Goal: Obtain resource: Obtain resource

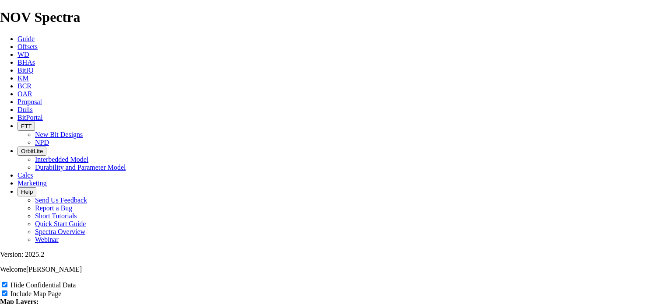
scroll to position [1087, 0]
click at [7, 304] on input "US Counties" at bounding box center [5, 310] width 6 height 6
checkbox input "true"
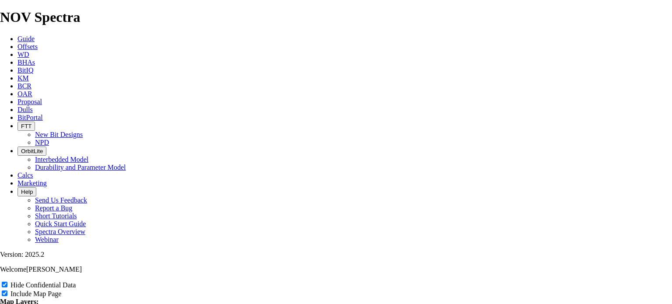
scroll to position [345, 0]
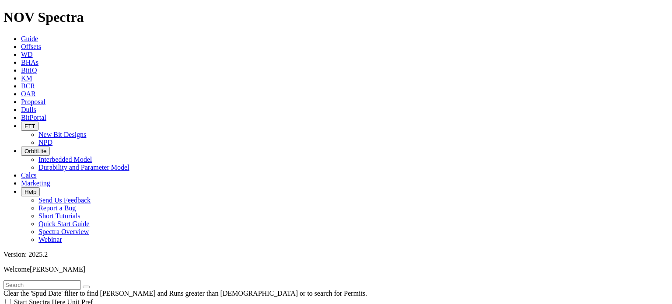
type input "[DATE]"
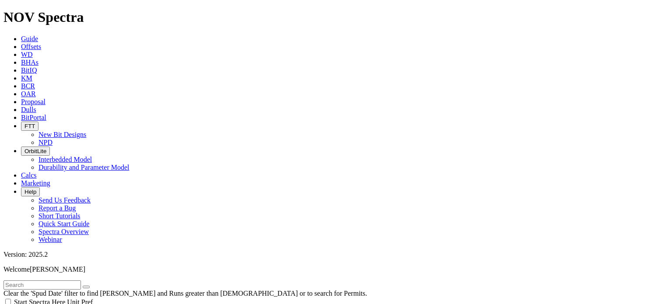
scroll to position [357, 0]
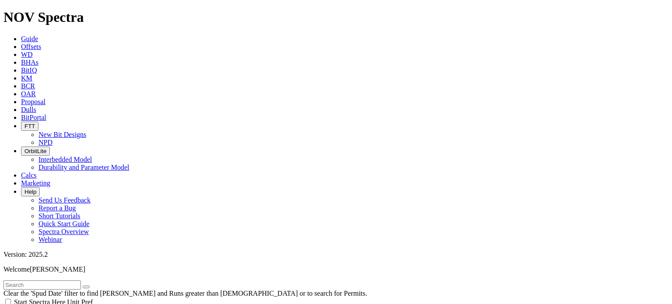
scroll to position [506, 0]
checkbox input "true"
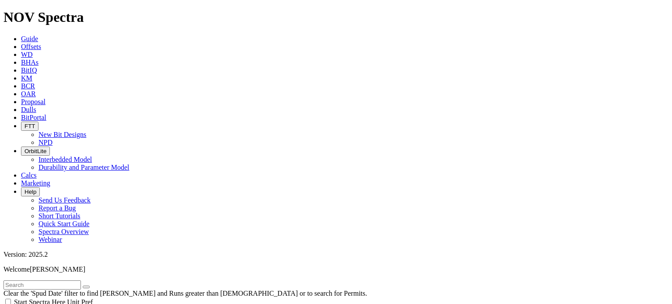
type input "[DATE]"
select select
drag, startPoint x: 52, startPoint y: 84, endPoint x: 51, endPoint y: 94, distance: 10.1
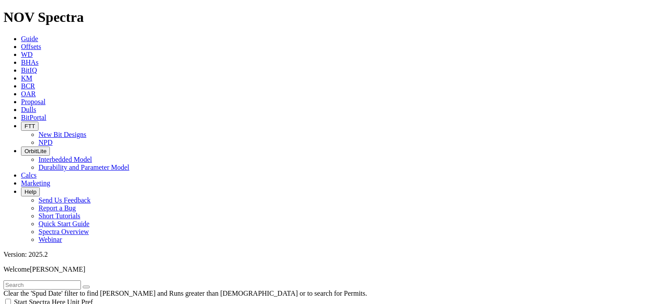
type input "[DATE]"
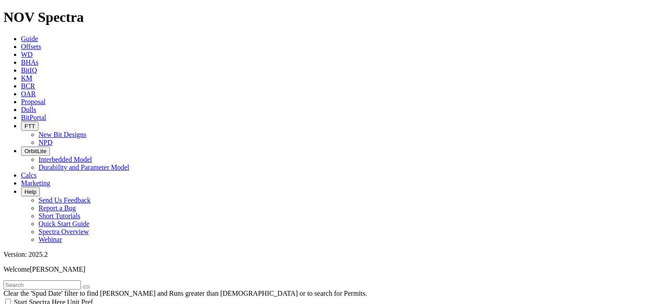
select select "8.75"
checkbox input "false"
select select "? number:8.75 ?"
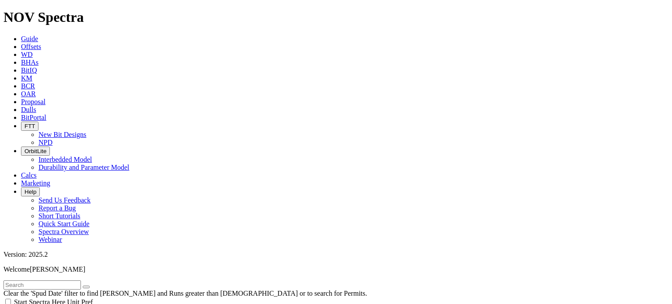
scroll to position [136, 0]
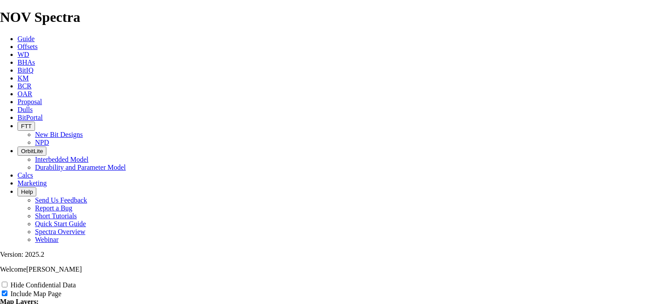
scroll to position [1882, 0]
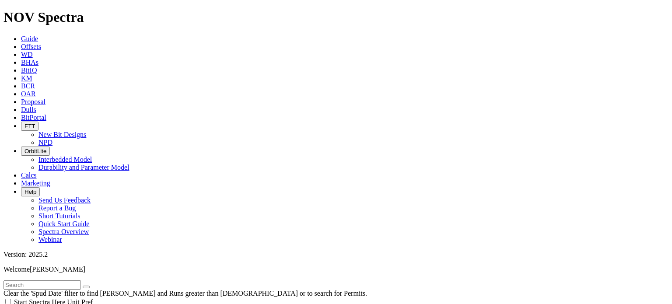
scroll to position [82, 0]
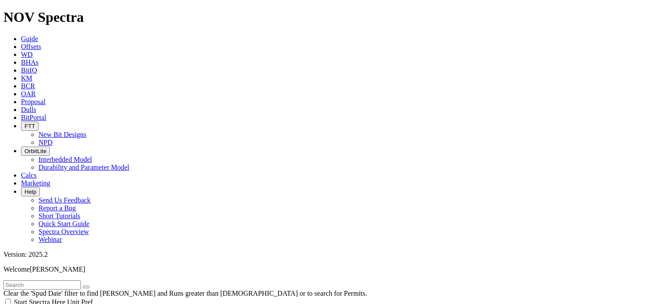
type input "[DATE]"
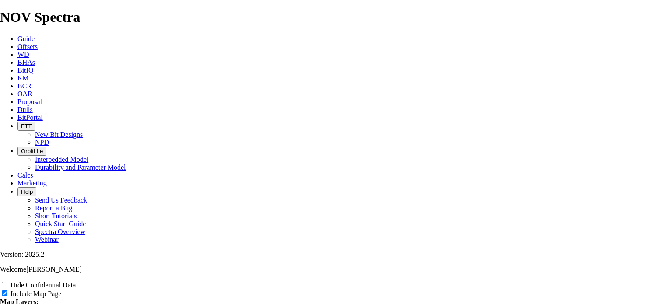
scroll to position [1114, 0]
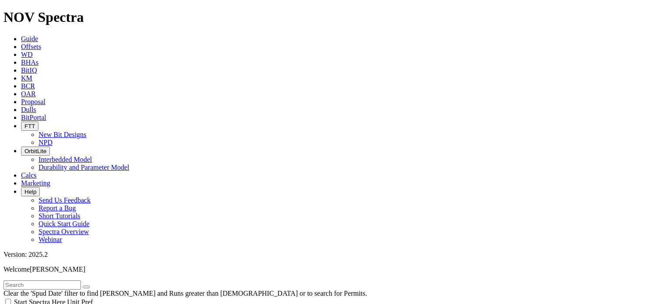
type input "[DATE]"
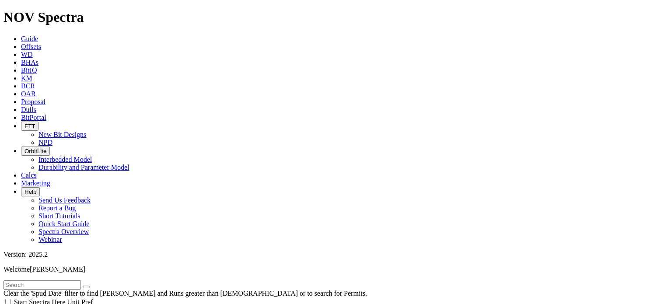
scroll to position [451, 0]
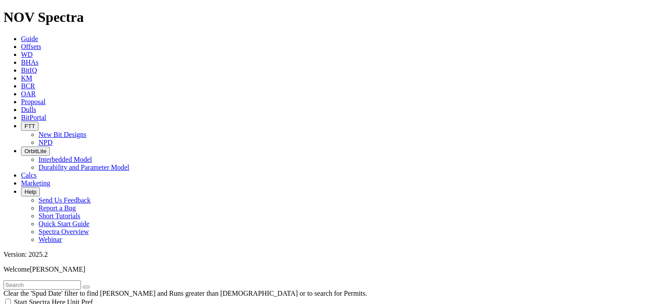
scroll to position [640, 0]
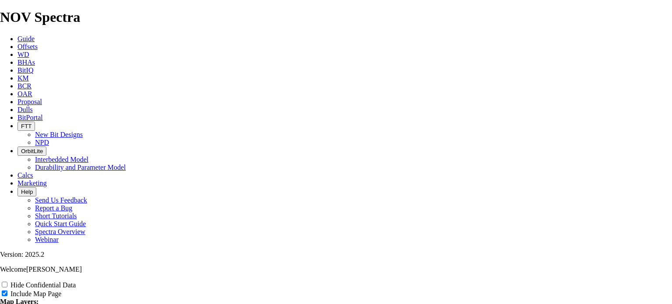
scroll to position [1065, 0]
